Goal: Information Seeking & Learning: Check status

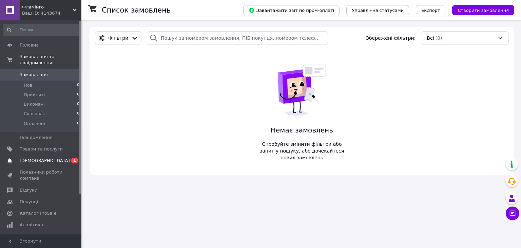
click at [34, 157] on span "[DEMOGRAPHIC_DATA]" at bounding box center [45, 160] width 50 height 6
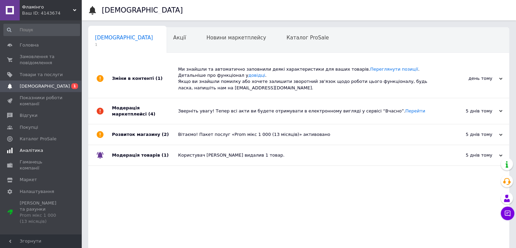
click at [32, 147] on span "Аналітика" at bounding box center [31, 150] width 23 height 6
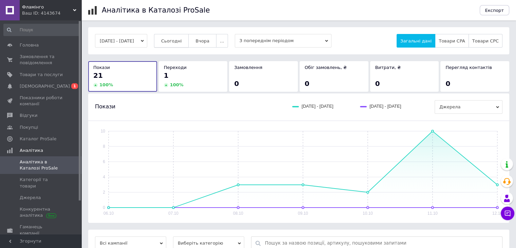
click at [182, 41] on span "Сьогодні" at bounding box center [171, 40] width 21 height 5
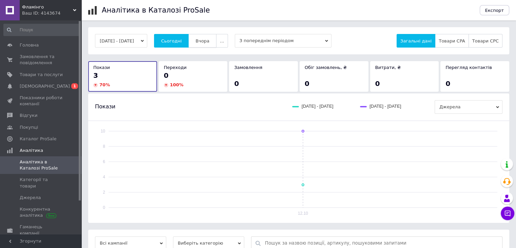
click at [208, 40] on span "Вчора" at bounding box center [202, 40] width 14 height 5
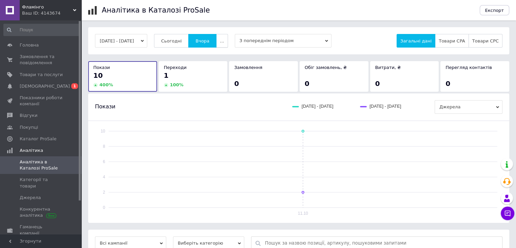
click at [226, 41] on button "..." at bounding box center [222, 41] width 12 height 14
click at [211, 79] on span "2 тижні" at bounding box center [209, 80] width 18 height 5
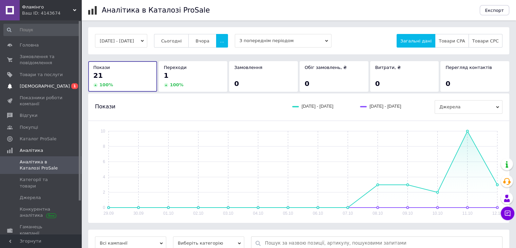
click at [34, 84] on span "[DEMOGRAPHIC_DATA]" at bounding box center [45, 86] width 50 height 6
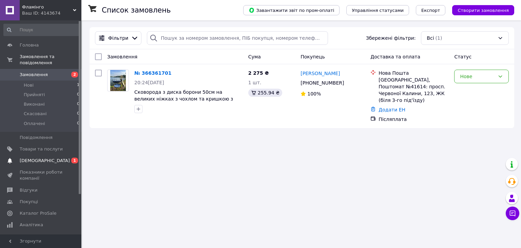
click at [41, 157] on span "[DEMOGRAPHIC_DATA]" at bounding box center [45, 160] width 50 height 6
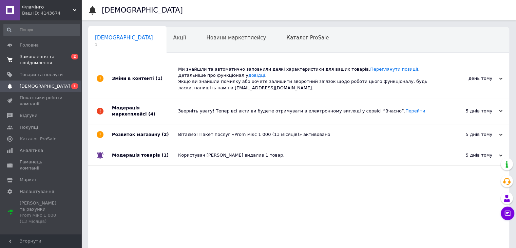
click at [46, 64] on span "Замовлення та повідомлення" at bounding box center [41, 60] width 43 height 12
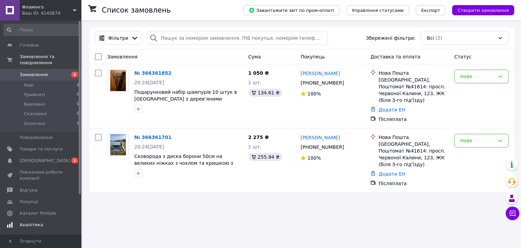
click at [26, 221] on span "Аналітика" at bounding box center [31, 224] width 23 height 6
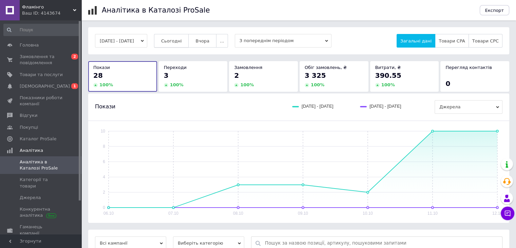
click at [166, 41] on button "Сьогодні" at bounding box center [171, 41] width 35 height 14
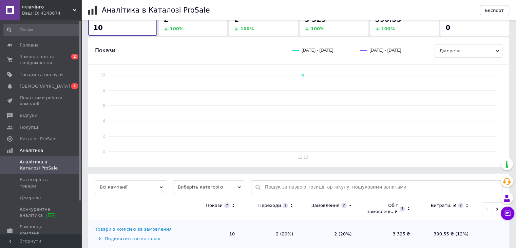
scroll to position [70, 0]
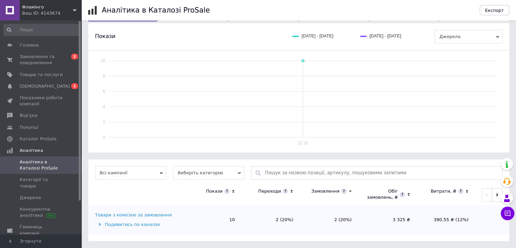
click at [208, 175] on span "Виберіть категорію" at bounding box center [208, 173] width 71 height 14
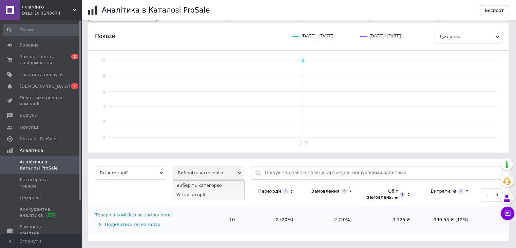
click at [194, 197] on li "Усі категорії" at bounding box center [208, 194] width 71 height 9
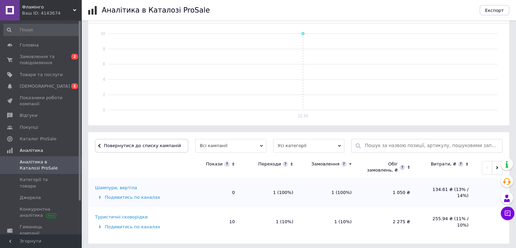
scroll to position [99, 0]
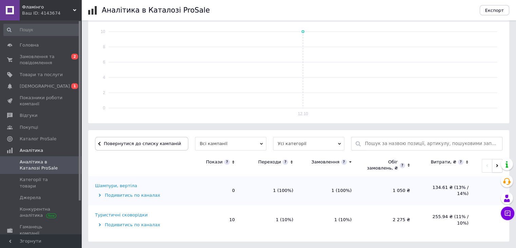
click at [495, 168] on button "button" at bounding box center [497, 166] width 11 height 14
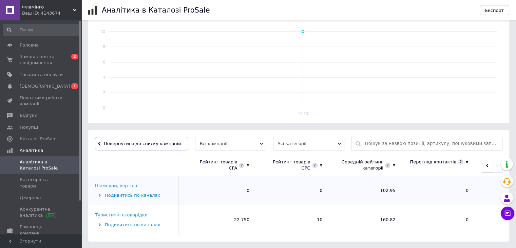
click at [486, 167] on icon "button" at bounding box center [486, 165] width 3 height 3
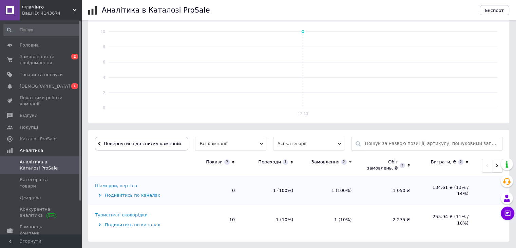
click at [496, 166] on icon "button" at bounding box center [496, 165] width 3 height 3
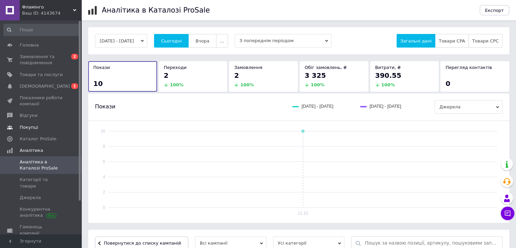
scroll to position [0, 0]
click at [45, 85] on span "[DEMOGRAPHIC_DATA]" at bounding box center [41, 86] width 43 height 6
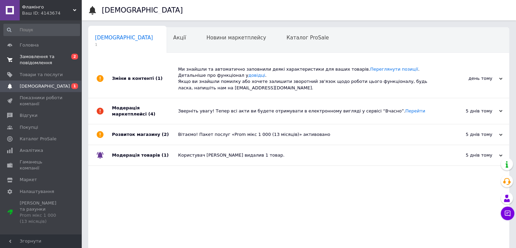
click at [39, 68] on link "Замовлення та повідомлення 0 2" at bounding box center [41, 60] width 83 height 18
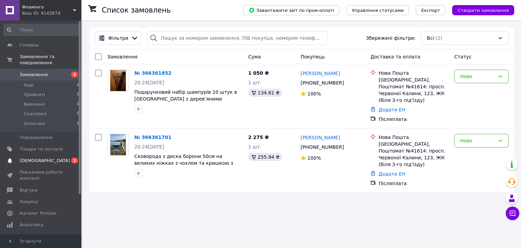
click at [44, 157] on span "[DEMOGRAPHIC_DATA]" at bounding box center [45, 160] width 50 height 6
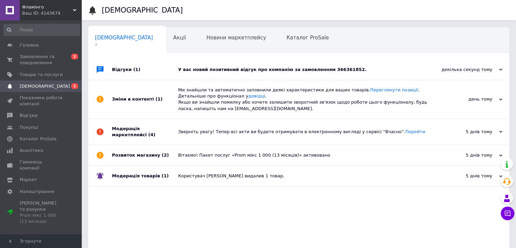
click at [225, 71] on div "У вас новий позитивний відгук про компанію за замовленням 366361852." at bounding box center [306, 69] width 256 height 6
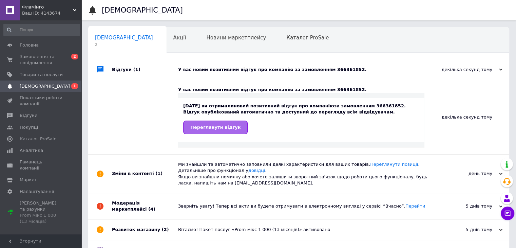
click at [222, 128] on span "Переглянути відгук" at bounding box center [215, 126] width 50 height 5
click at [30, 83] on span "[DEMOGRAPHIC_DATA]" at bounding box center [45, 86] width 50 height 6
click at [28, 124] on span "Покупці" at bounding box center [29, 127] width 18 height 6
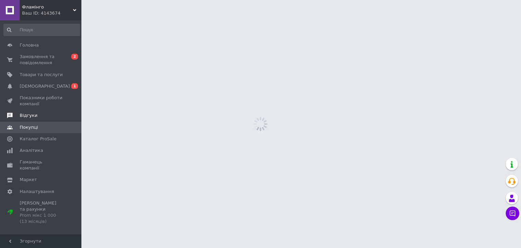
click at [31, 113] on span "Відгуки" at bounding box center [29, 115] width 18 height 6
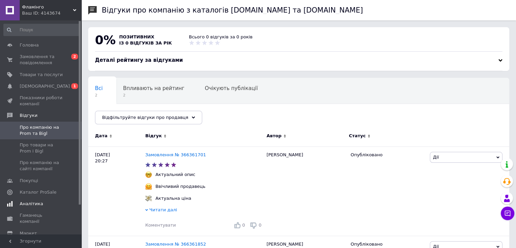
click at [31, 201] on span "Аналітика" at bounding box center [31, 203] width 23 height 6
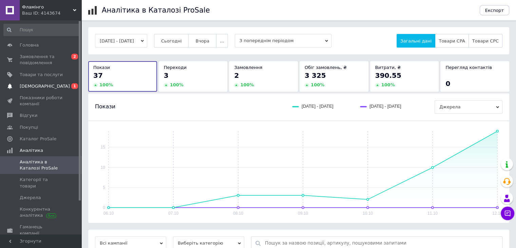
click at [37, 90] on link "Сповіщення 0 1" at bounding box center [41, 86] width 83 height 12
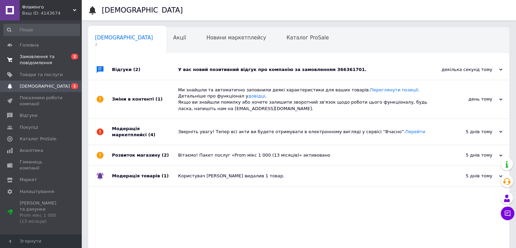
click at [36, 68] on link "Замовлення та повідомлення 0 2" at bounding box center [41, 60] width 83 height 18
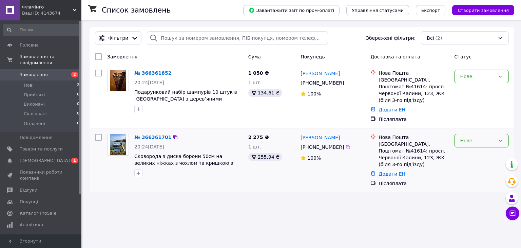
click at [463, 137] on div "Нове" at bounding box center [477, 140] width 35 height 7
click at [461, 149] on li "Прийнято" at bounding box center [481, 148] width 54 height 12
click at [468, 79] on div "Нове" at bounding box center [477, 76] width 35 height 7
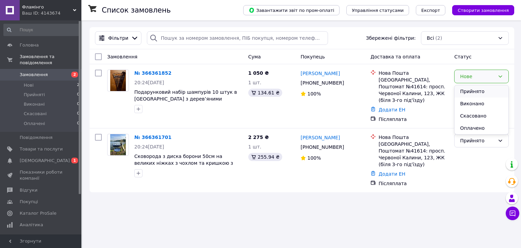
click at [468, 91] on li "Прийнято" at bounding box center [481, 91] width 54 height 12
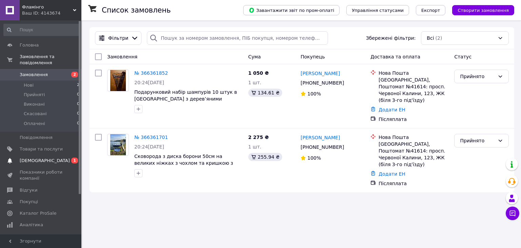
click at [47, 157] on span "[DEMOGRAPHIC_DATA]" at bounding box center [41, 160] width 43 height 6
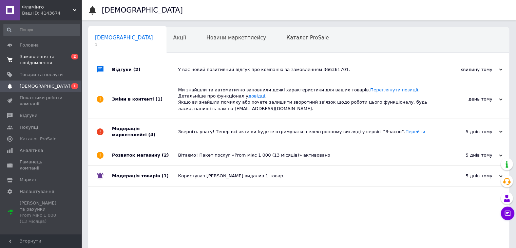
click at [44, 60] on span "Замовлення та повідомлення" at bounding box center [41, 60] width 43 height 12
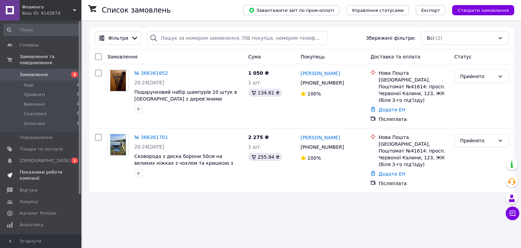
click at [42, 169] on span "Показники роботи компанії" at bounding box center [41, 175] width 43 height 12
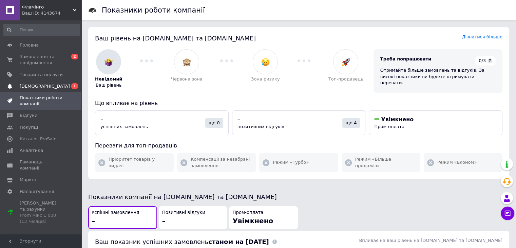
click at [42, 90] on link "Сповіщення 0 1" at bounding box center [41, 86] width 83 height 12
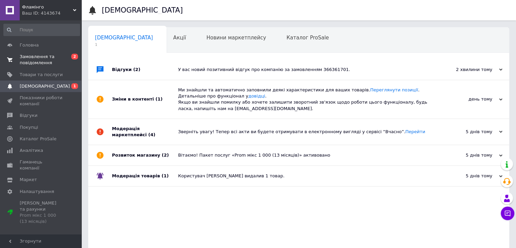
click at [39, 65] on span "Замовлення та повідомлення" at bounding box center [41, 60] width 43 height 12
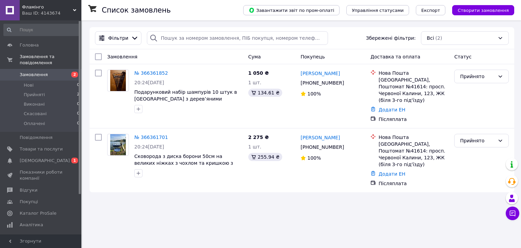
click at [71, 7] on span "Фламінго" at bounding box center [47, 7] width 51 height 6
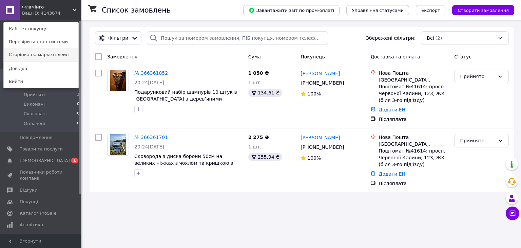
click at [43, 54] on link "Сторінка на маркетплейсі" at bounding box center [41, 54] width 75 height 13
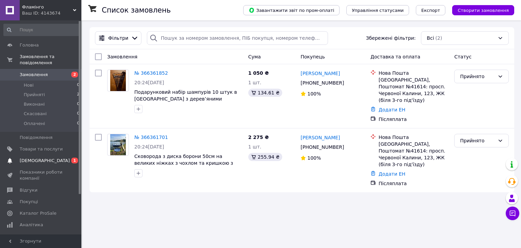
click at [27, 158] on link "Сповіщення 0 1" at bounding box center [41, 161] width 83 height 12
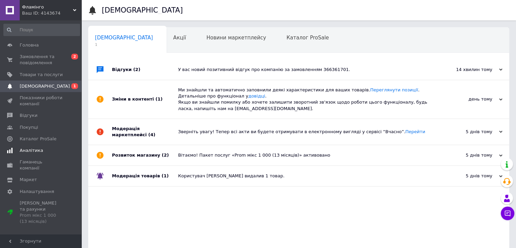
click at [35, 154] on link "Аналітика" at bounding box center [41, 150] width 83 height 12
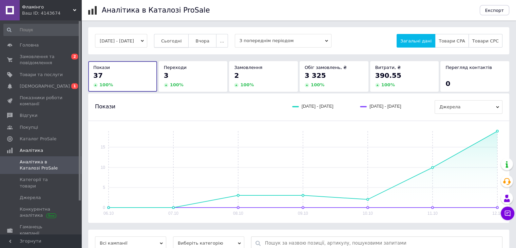
click at [183, 37] on button "Сьогодні" at bounding box center [171, 41] width 35 height 14
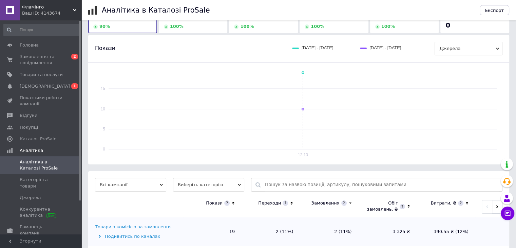
scroll to position [70, 0]
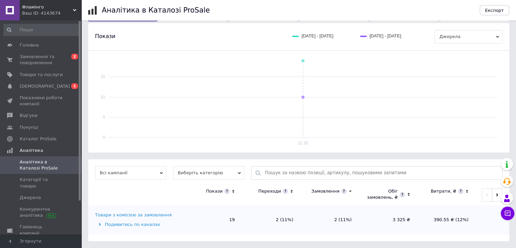
click at [218, 172] on span "Виберіть категорію" at bounding box center [208, 173] width 71 height 14
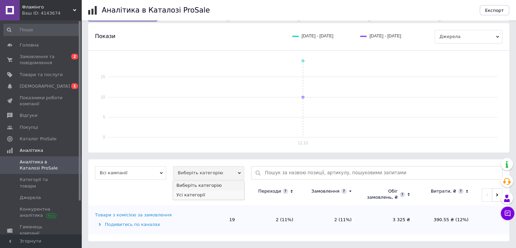
click at [192, 197] on li "Усі категорії" at bounding box center [208, 194] width 71 height 9
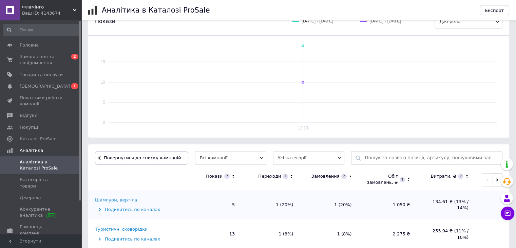
scroll to position [129, 0]
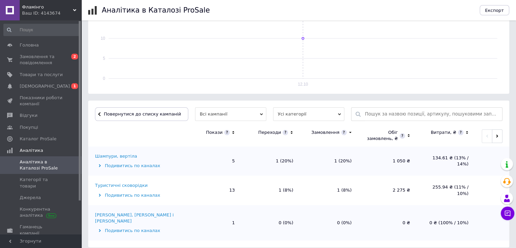
click at [133, 188] on td "Туристичні сковорідки Подивитись по каналах" at bounding box center [135, 189] width 95 height 29
click at [134, 187] on div "Туристичні сковорідки" at bounding box center [121, 185] width 53 height 6
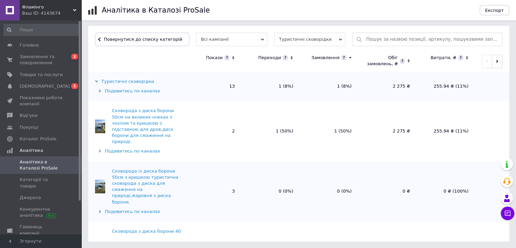
scroll to position [0, 0]
click at [498, 64] on button "button" at bounding box center [497, 62] width 11 height 14
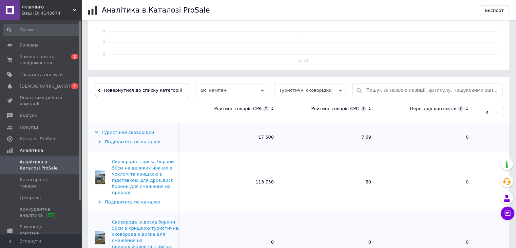
scroll to position [170, 0]
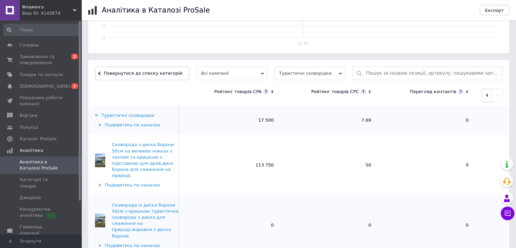
click at [483, 96] on button "button" at bounding box center [487, 96] width 11 height 14
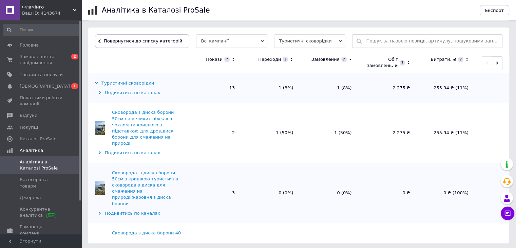
scroll to position [203, 0]
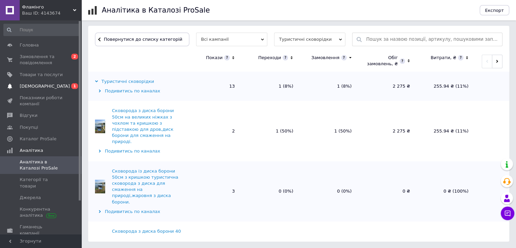
click at [50, 87] on span "[DEMOGRAPHIC_DATA]" at bounding box center [41, 86] width 43 height 6
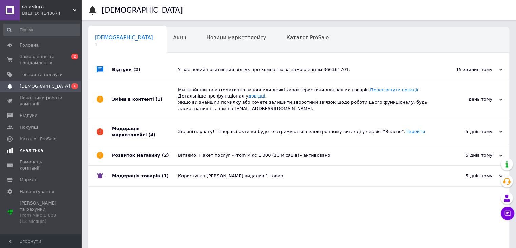
click at [30, 151] on span "Аналітика" at bounding box center [31, 150] width 23 height 6
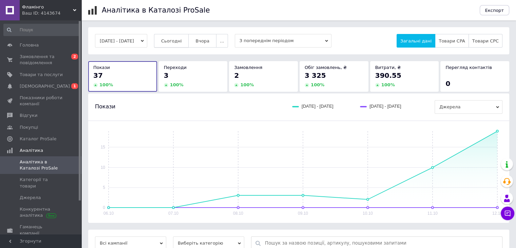
click at [182, 41] on span "Сьогодні" at bounding box center [171, 40] width 21 height 5
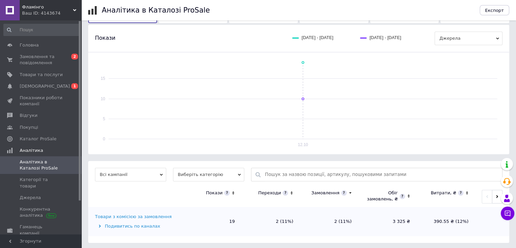
scroll to position [70, 0]
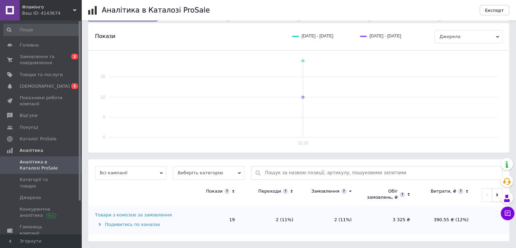
click at [493, 194] on button "button" at bounding box center [497, 195] width 11 height 14
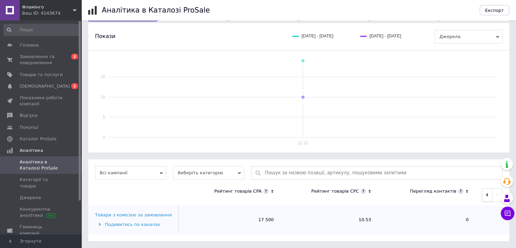
click at [484, 194] on button "button" at bounding box center [487, 195] width 11 height 14
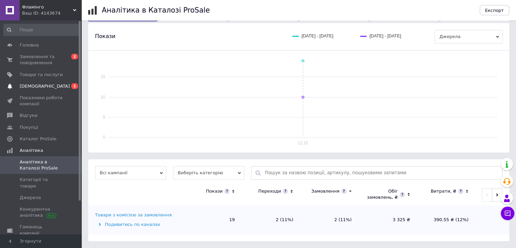
click at [54, 80] on link "Сповіщення 0 1" at bounding box center [41, 86] width 83 height 12
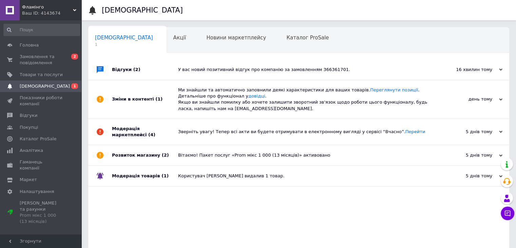
click at [46, 81] on link "Сповіщення 0 1" at bounding box center [41, 86] width 83 height 12
click at [45, 70] on link "Товари та послуги" at bounding box center [41, 75] width 83 height 12
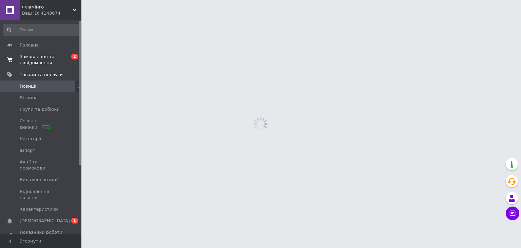
click at [46, 64] on span "Замовлення та повідомлення" at bounding box center [41, 60] width 43 height 12
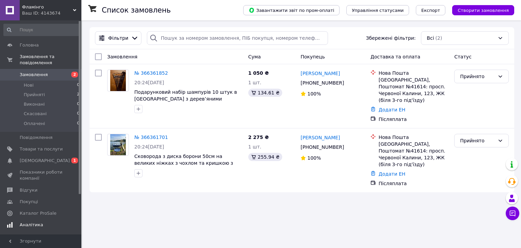
click at [36, 221] on span "Аналітика" at bounding box center [31, 224] width 23 height 6
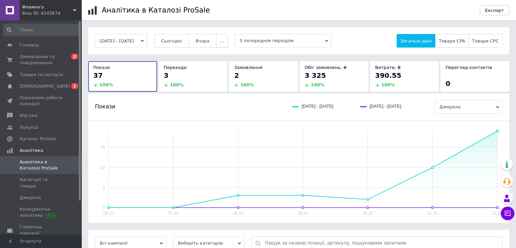
click at [224, 39] on span "..." at bounding box center [222, 40] width 4 height 5
click at [217, 82] on span "2 тижні" at bounding box center [209, 80] width 18 height 5
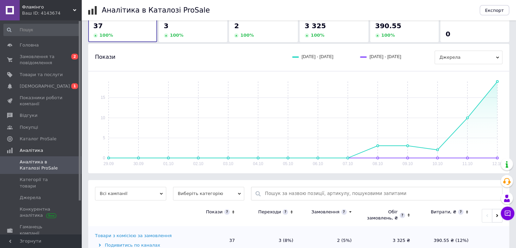
scroll to position [70, 0]
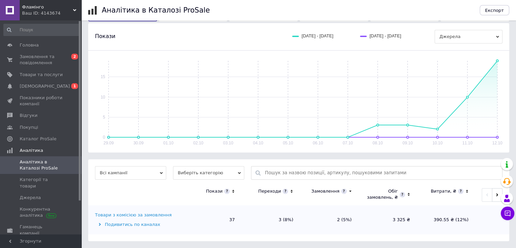
click at [239, 174] on span "Виберіть категорію" at bounding box center [208, 173] width 71 height 14
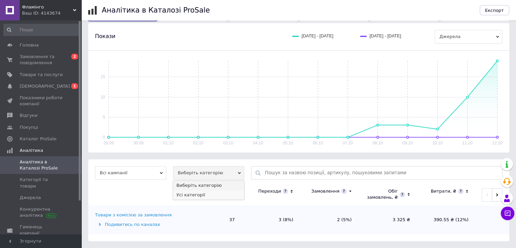
click at [198, 193] on li "Усі категорії" at bounding box center [208, 194] width 71 height 9
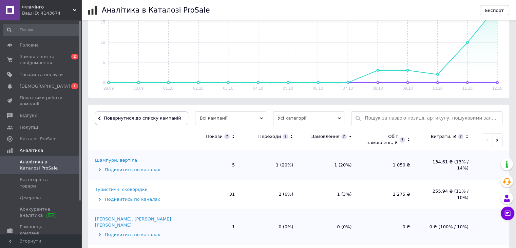
scroll to position [129, 0]
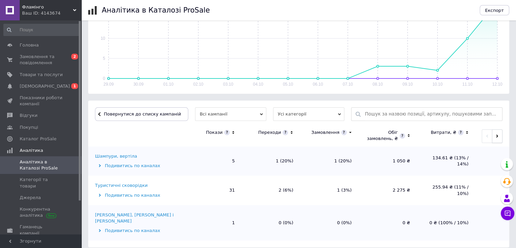
click at [499, 138] on button "button" at bounding box center [497, 136] width 11 height 14
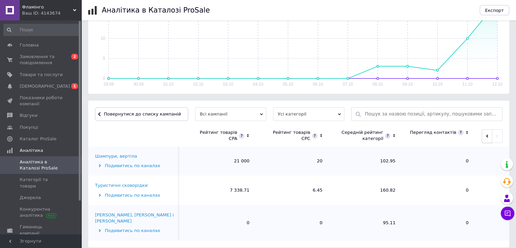
click at [486, 141] on button "button" at bounding box center [487, 136] width 11 height 14
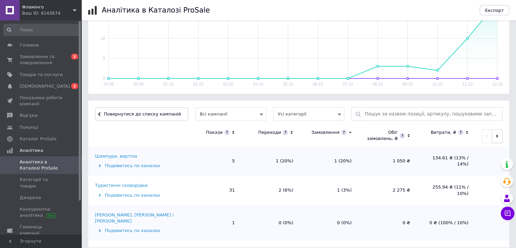
click at [497, 137] on icon "button" at bounding box center [496, 135] width 3 height 3
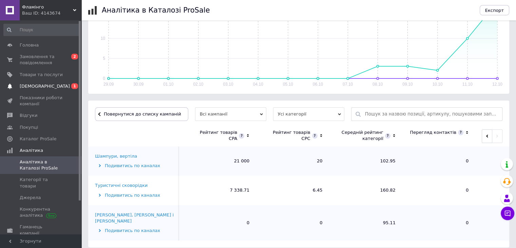
click at [33, 86] on span "[DEMOGRAPHIC_DATA]" at bounding box center [45, 86] width 50 height 6
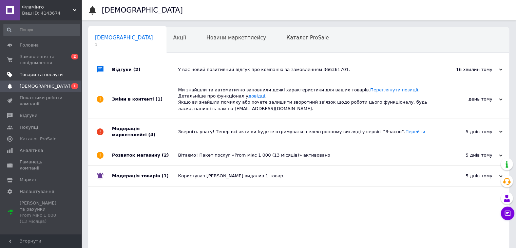
click at [36, 73] on span "Товари та послуги" at bounding box center [41, 75] width 43 height 6
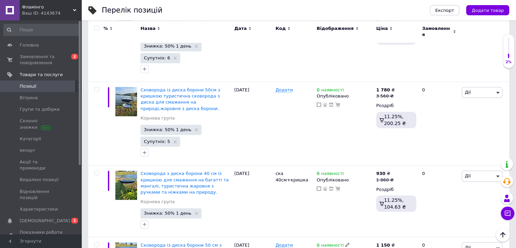
scroll to position [441, 0]
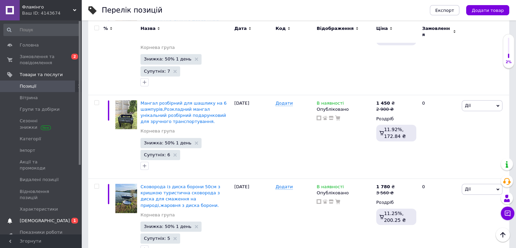
click at [37, 217] on span "[DEMOGRAPHIC_DATA]" at bounding box center [45, 220] width 50 height 6
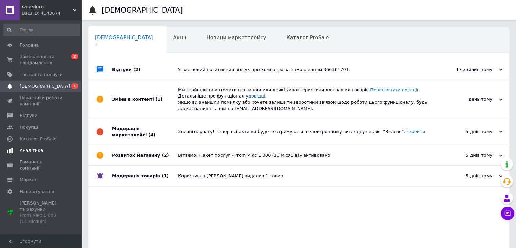
click at [34, 148] on span "Аналітика" at bounding box center [31, 150] width 23 height 6
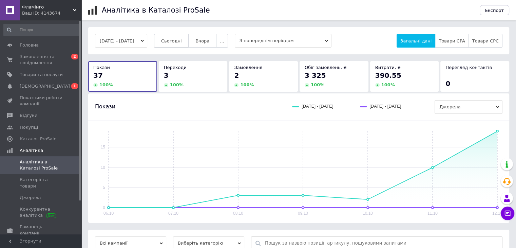
click at [182, 41] on span "Сьогодні" at bounding box center [171, 40] width 21 height 5
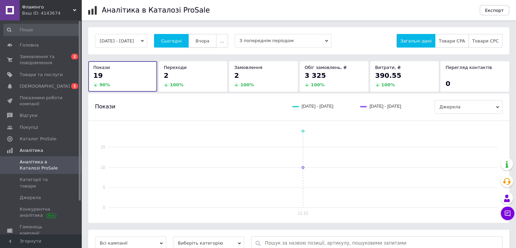
click at [209, 41] on span "Вчора" at bounding box center [202, 40] width 14 height 5
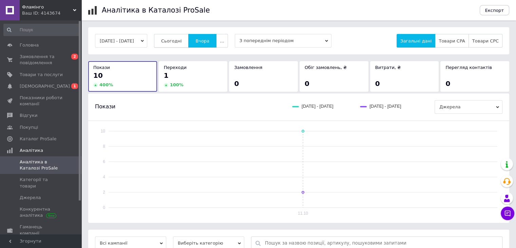
click at [182, 39] on span "Сьогодні" at bounding box center [171, 40] width 21 height 5
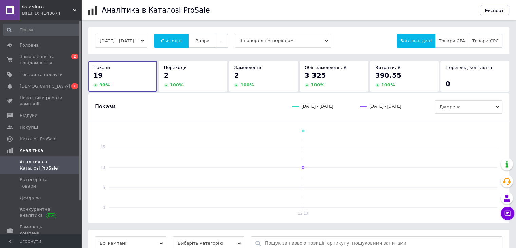
click at [224, 38] on span "..." at bounding box center [222, 40] width 4 height 5
click at [214, 82] on span "2 тижні" at bounding box center [209, 80] width 18 height 5
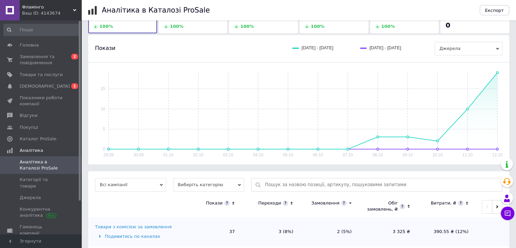
scroll to position [70, 0]
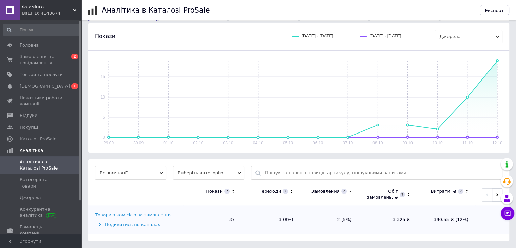
click at [497, 194] on icon "button" at bounding box center [497, 194] width 2 height 3
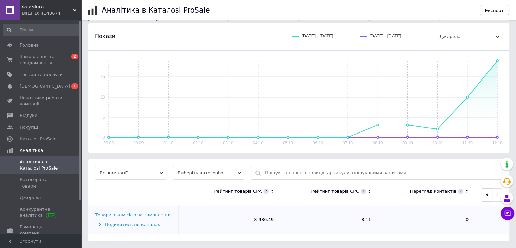
click at [485, 198] on button "button" at bounding box center [487, 195] width 11 height 14
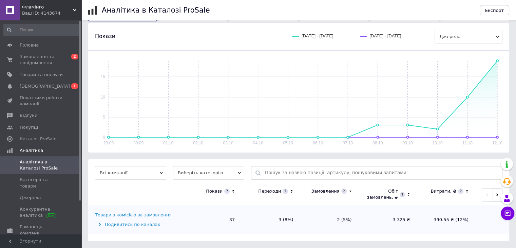
click at [239, 176] on span "Виберіть категорію" at bounding box center [208, 173] width 71 height 14
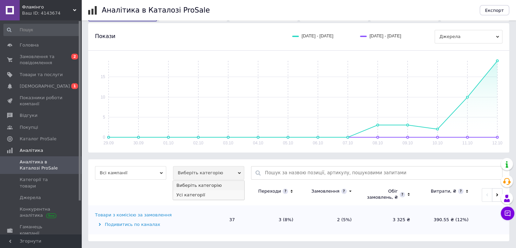
click at [204, 194] on li "Усі категорії" at bounding box center [208, 194] width 71 height 9
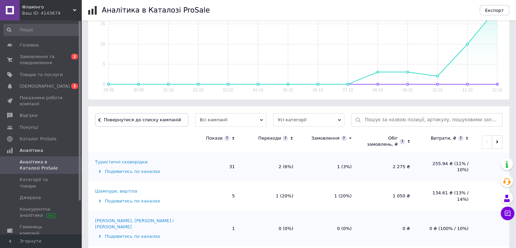
scroll to position [129, 0]
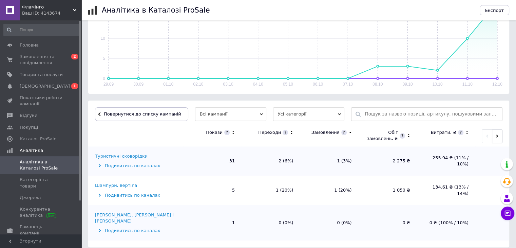
click at [496, 134] on span "button" at bounding box center [496, 135] width 3 height 5
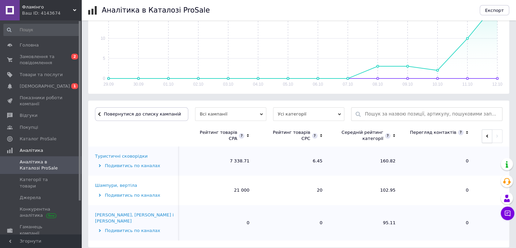
click at [485, 138] on button "button" at bounding box center [487, 136] width 11 height 14
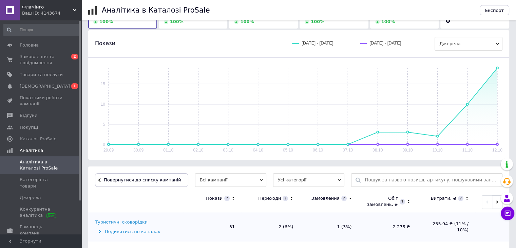
scroll to position [0, 0]
